Goal: Task Accomplishment & Management: Use online tool/utility

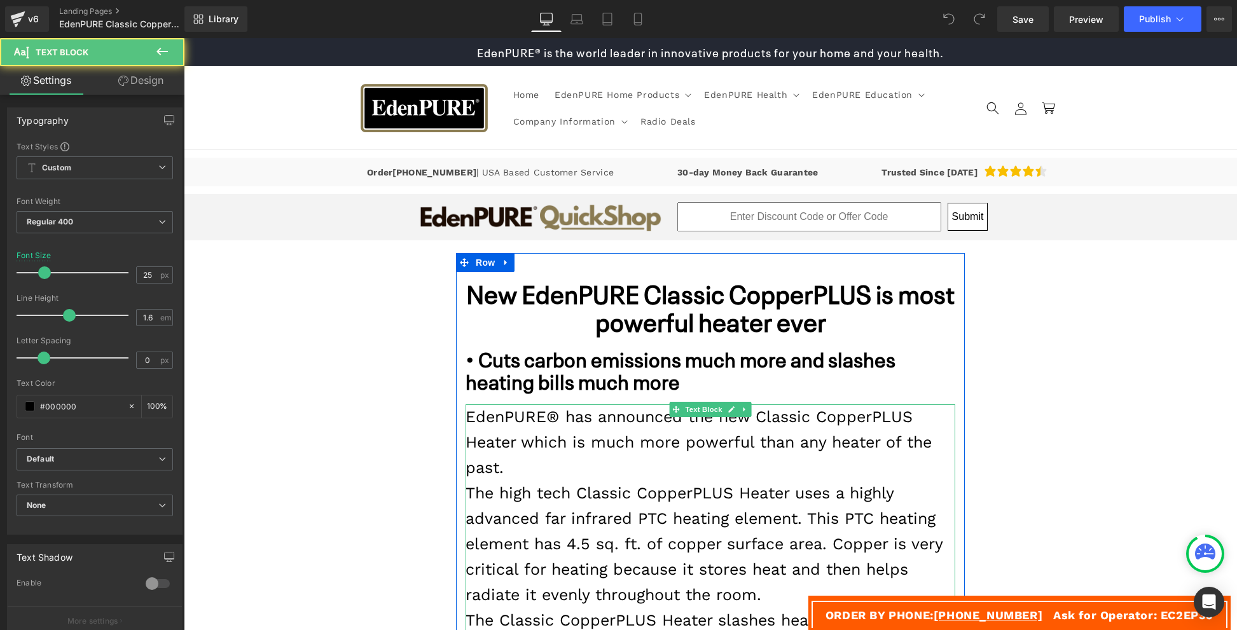
click at [571, 547] on p "The high tech Classic CopperPLUS Heater uses a highly advanced far infrared PTC…" at bounding box center [711, 544] width 490 height 127
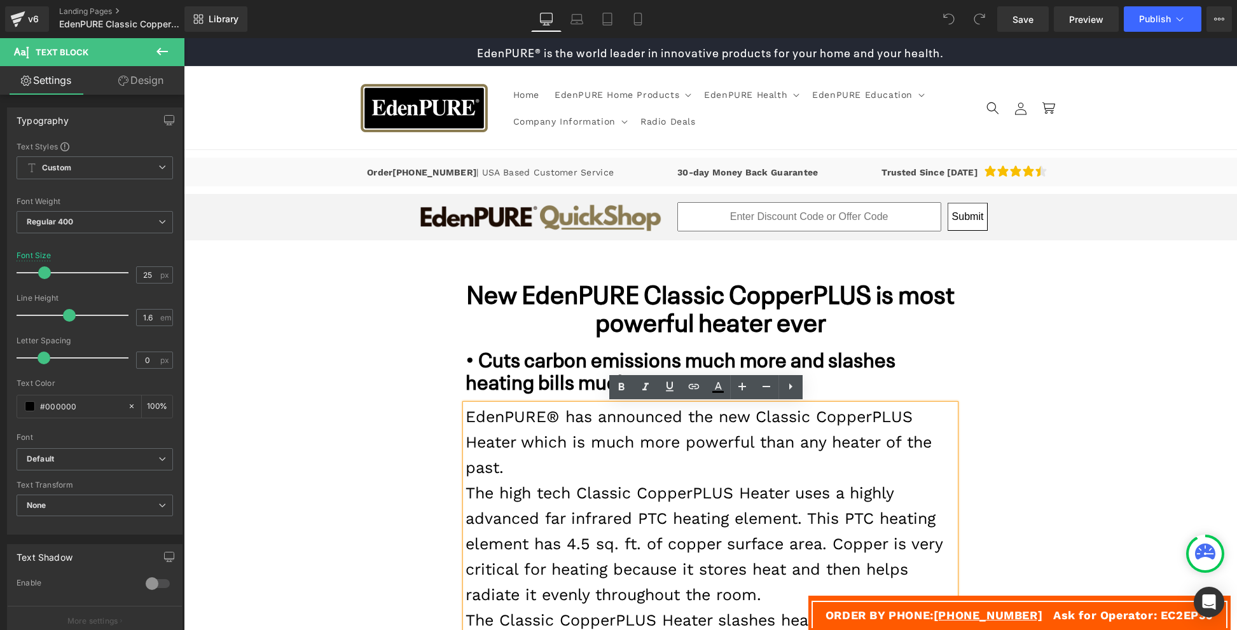
click at [569, 547] on p "The high tech Classic CopperPLUS Heater uses a highly advanced far infrared PTC…" at bounding box center [711, 544] width 490 height 127
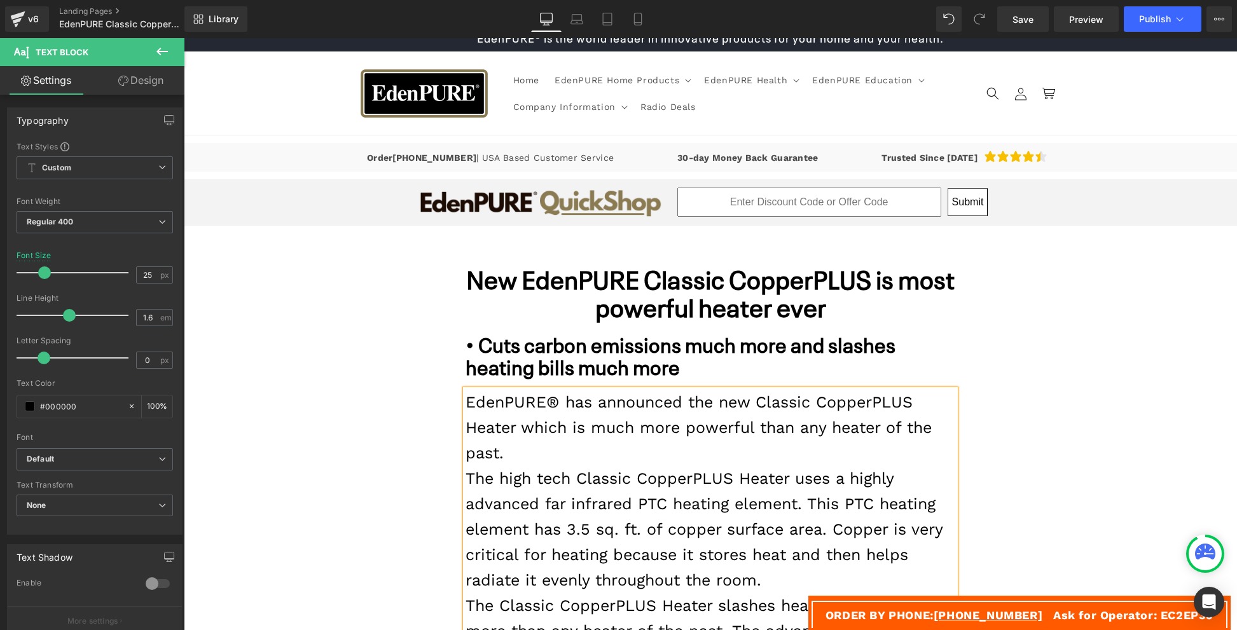
scroll to position [33, 0]
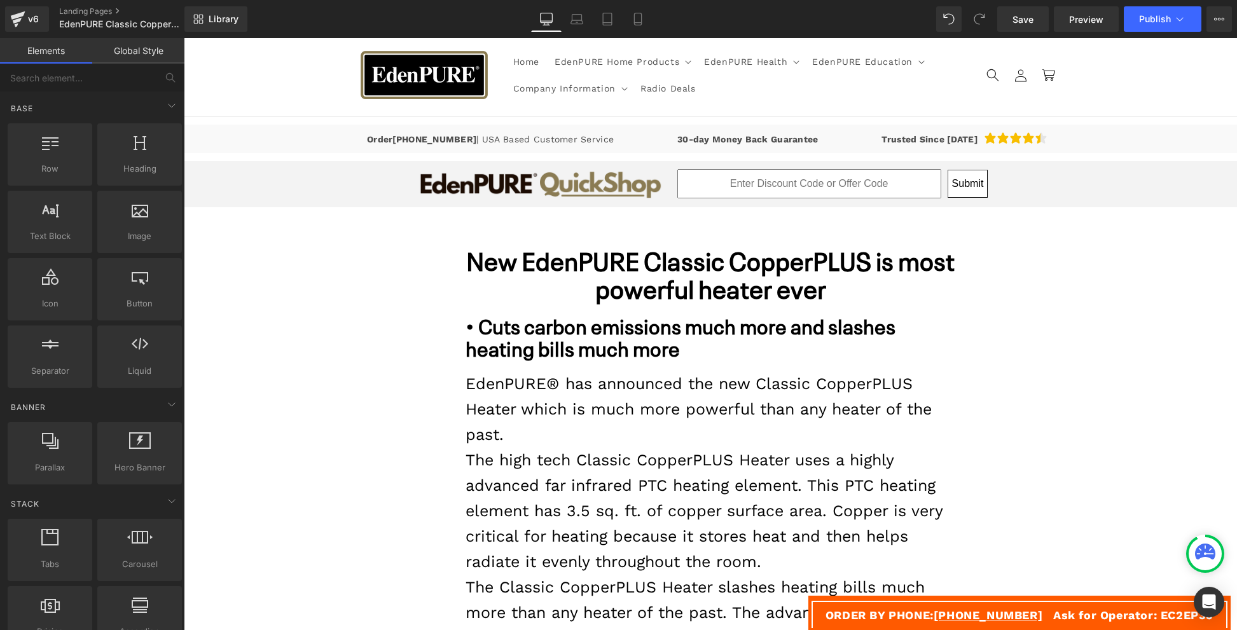
scroll to position [1455, 0]
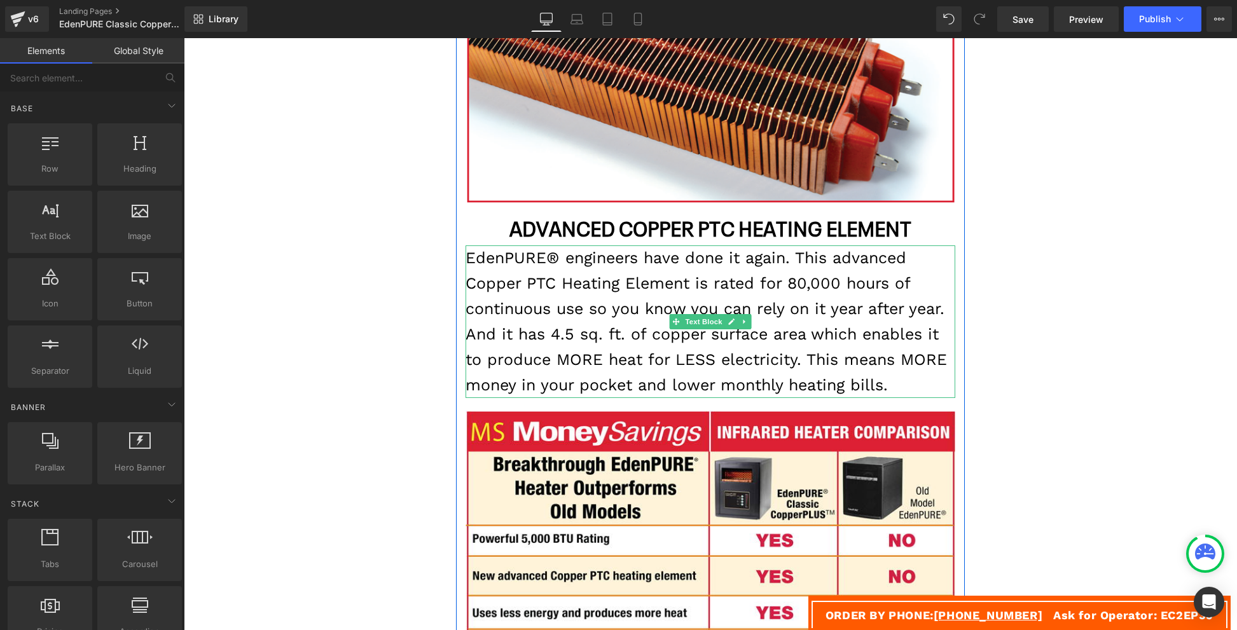
click at [566, 340] on p "EdenPURE® engineers have done it again. This advanced Copper PTC Heating Elemen…" at bounding box center [711, 322] width 490 height 153
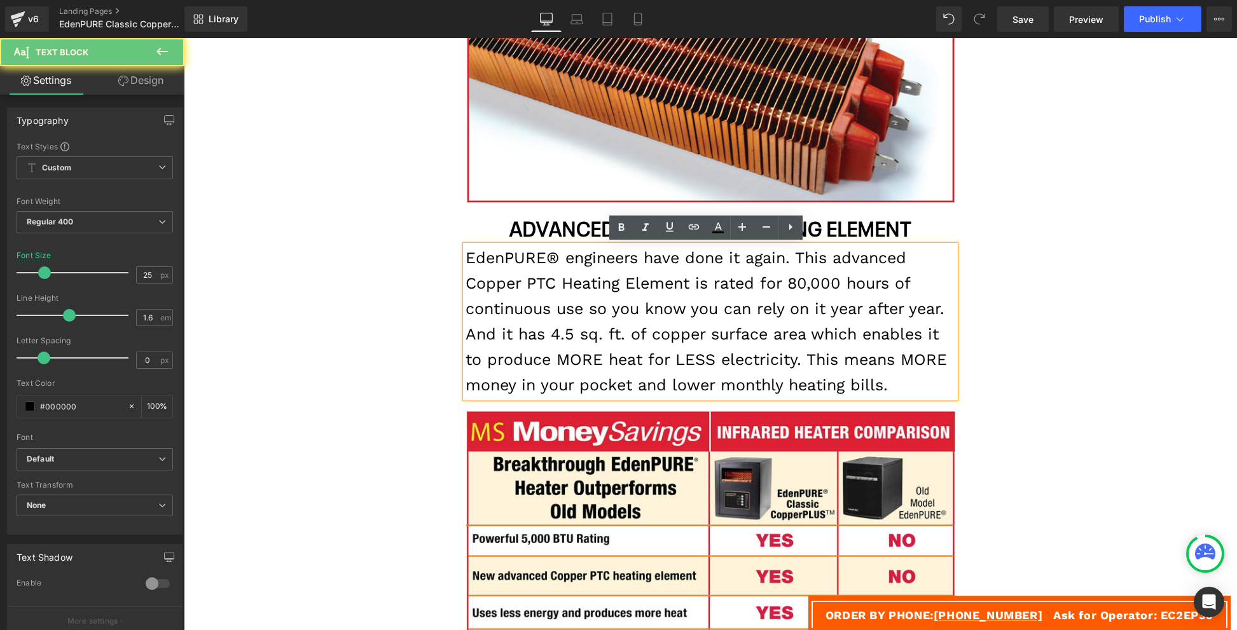
click at [556, 336] on p "EdenPURE® engineers have done it again. This advanced Copper PTC Heating Elemen…" at bounding box center [711, 322] width 490 height 153
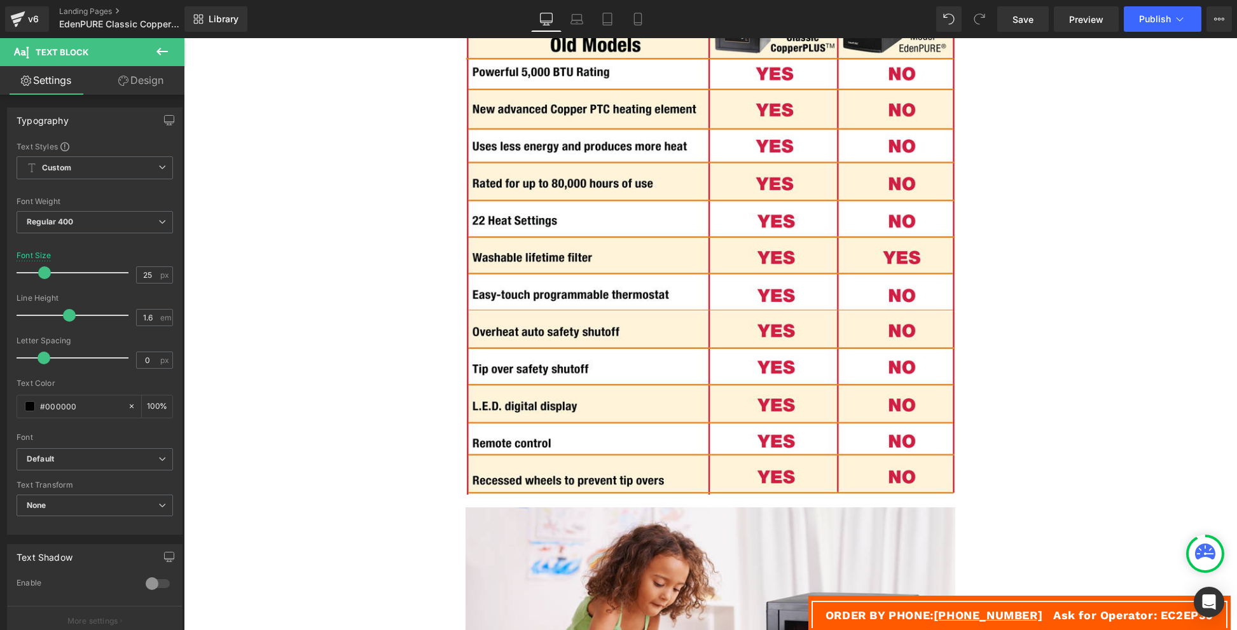
scroll to position [1924, 0]
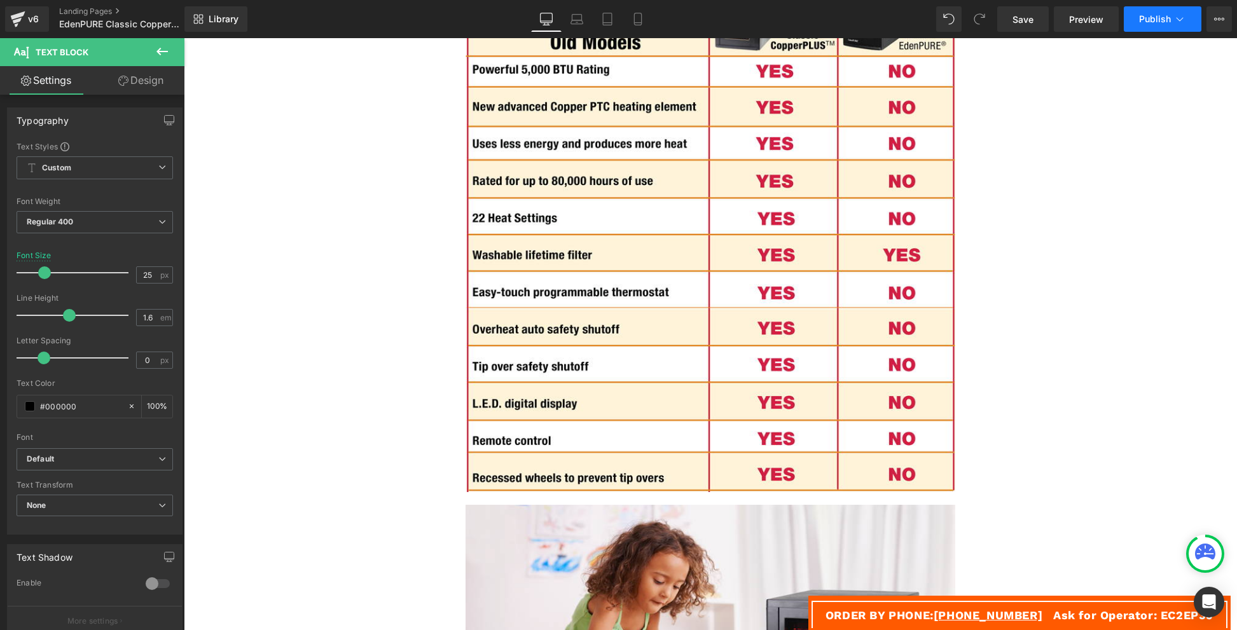
click at [1147, 17] on span "Publish" at bounding box center [1155, 19] width 32 height 10
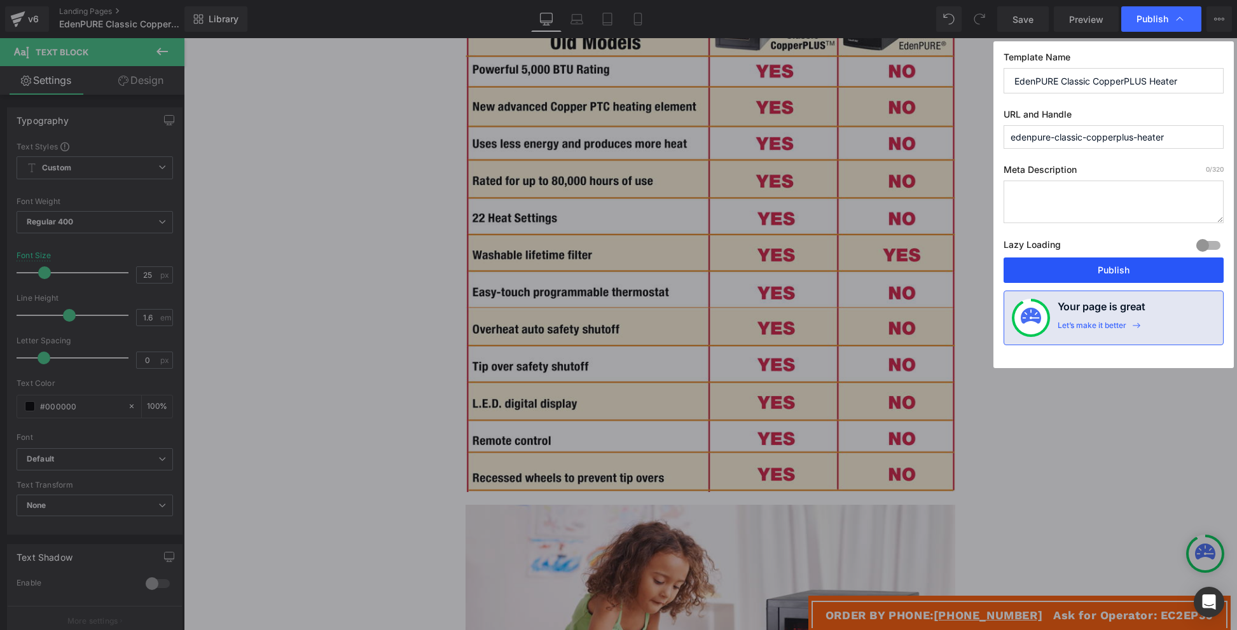
click at [1074, 274] on button "Publish" at bounding box center [1114, 270] width 220 height 25
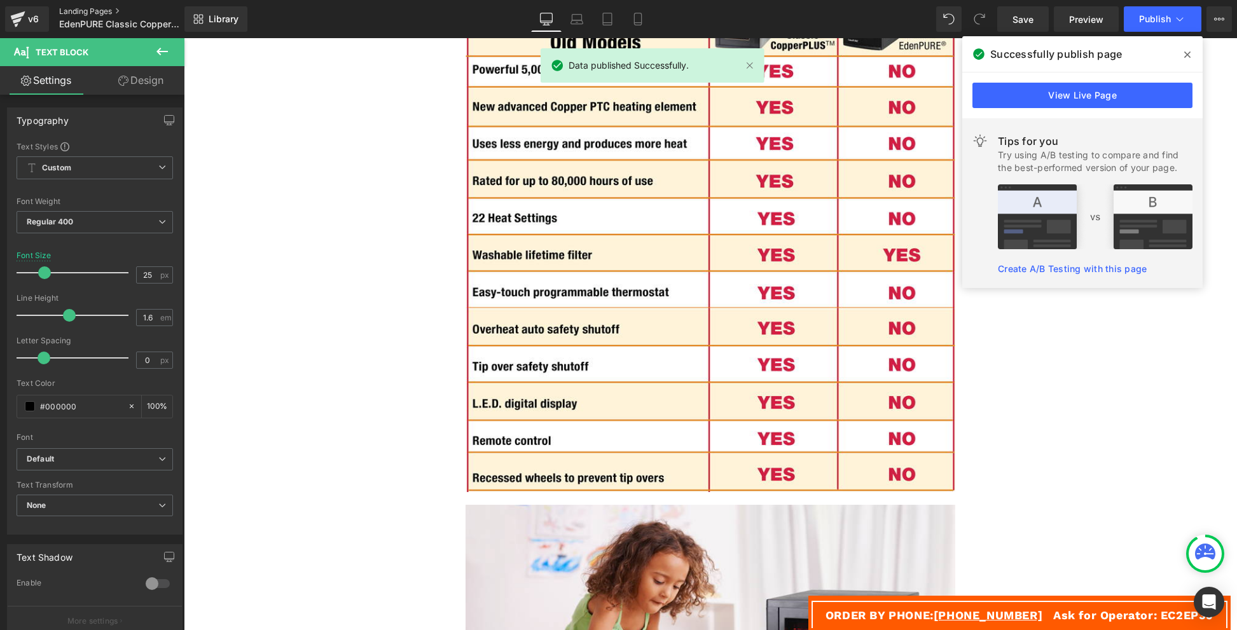
click at [76, 13] on link "Landing Pages" at bounding box center [132, 11] width 146 height 10
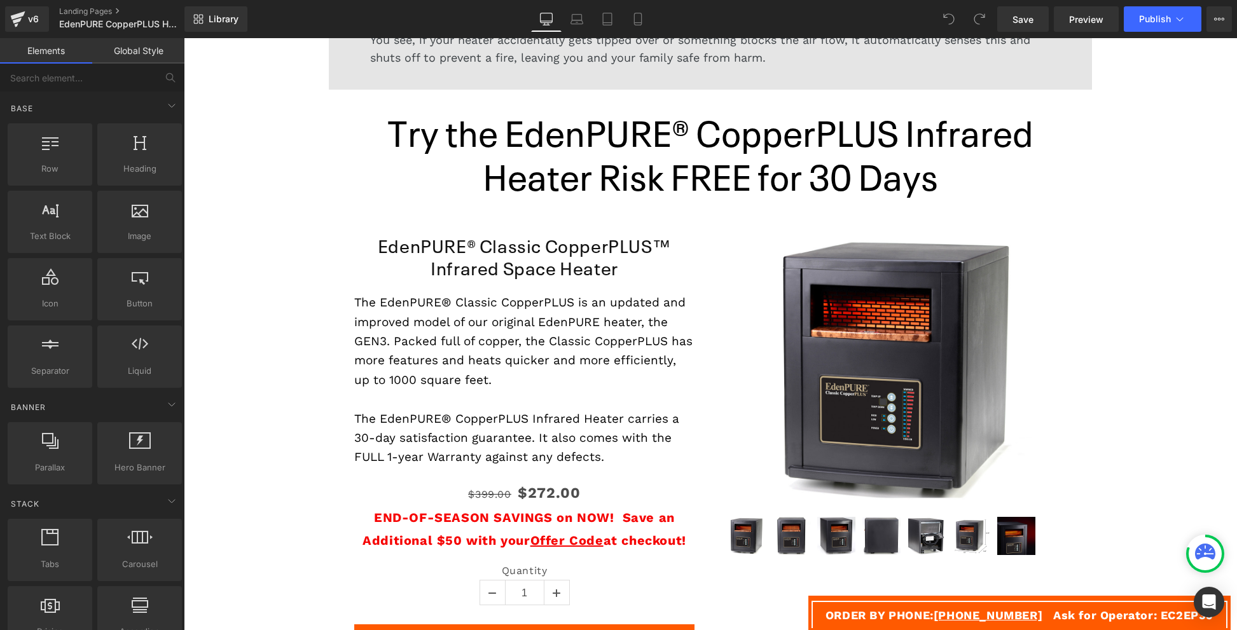
scroll to position [3790, 0]
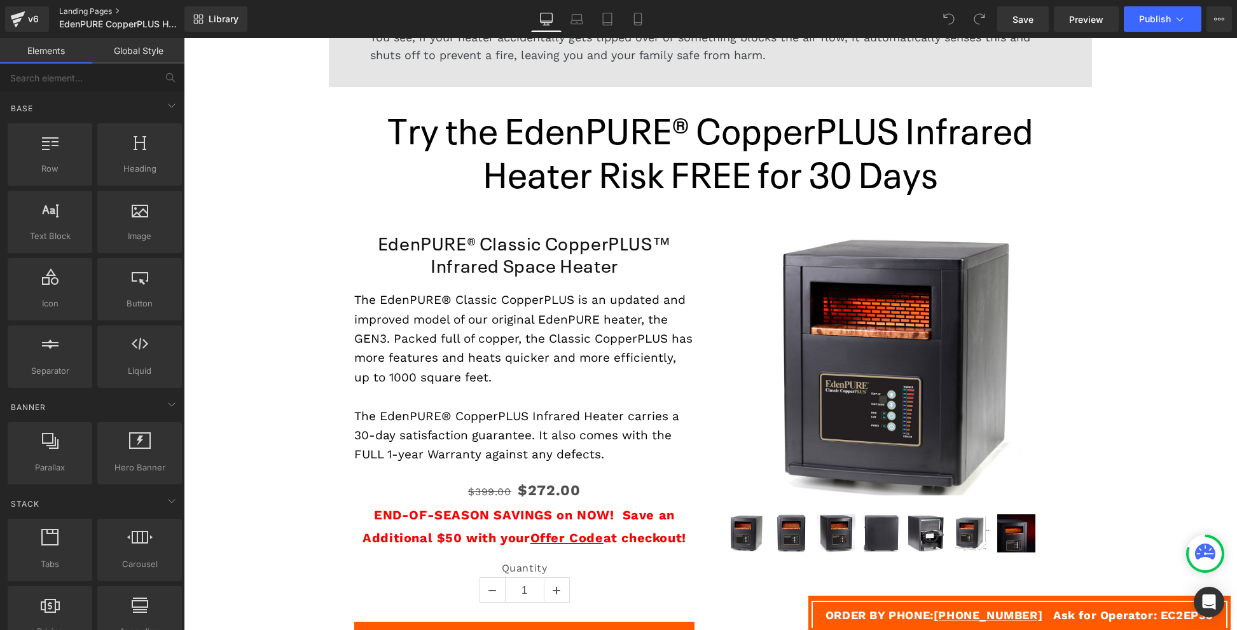
click at [98, 13] on link "Landing Pages" at bounding box center [132, 11] width 146 height 10
